Goal: Find contact information: Find contact information

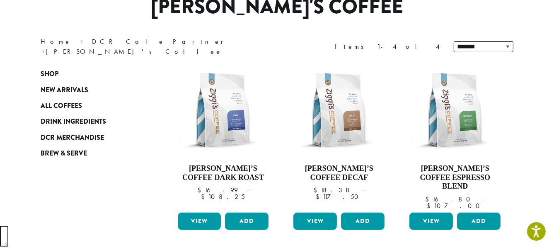
scroll to position [82, 0]
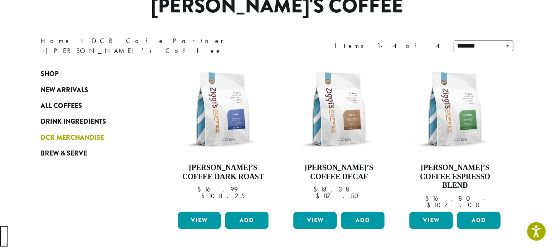
click at [75, 137] on span "DCR Merchandise" at bounding box center [72, 138] width 63 height 10
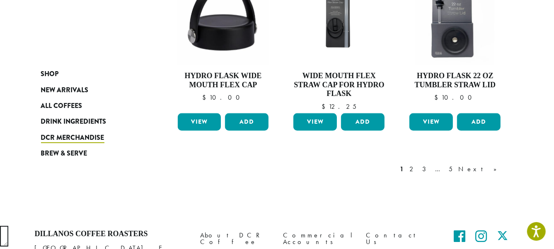
scroll to position [776, 0]
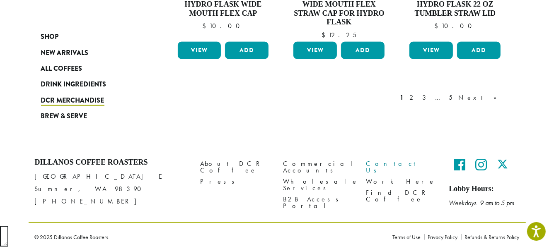
click at [376, 161] on link "Contact Us" at bounding box center [401, 167] width 70 height 18
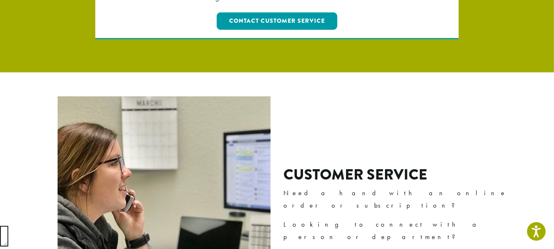
scroll to position [175, 0]
